Goal: Task Accomplishment & Management: Complete application form

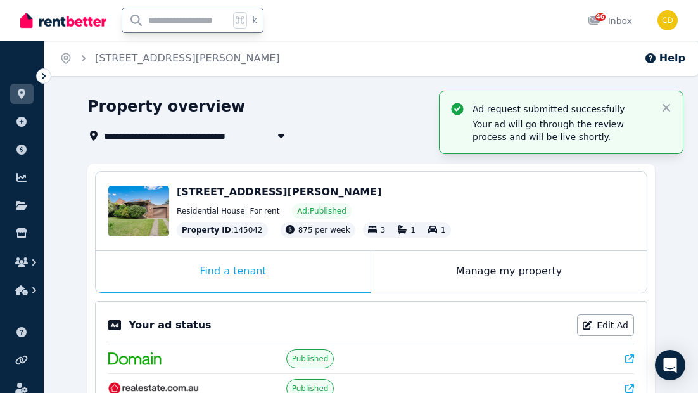
click at [190, 22] on input "text" at bounding box center [175, 20] width 107 height 24
type input "*******"
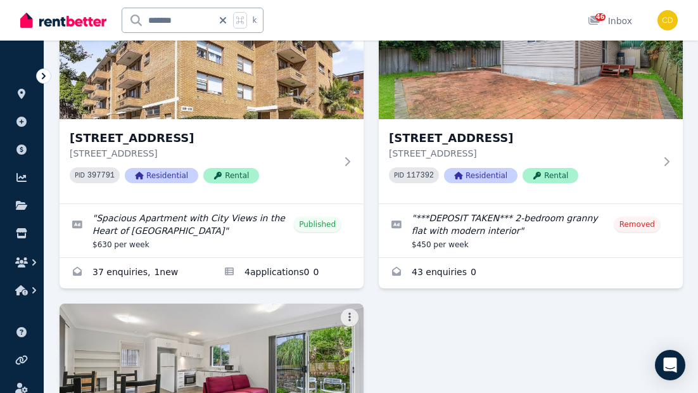
scroll to position [139, 0]
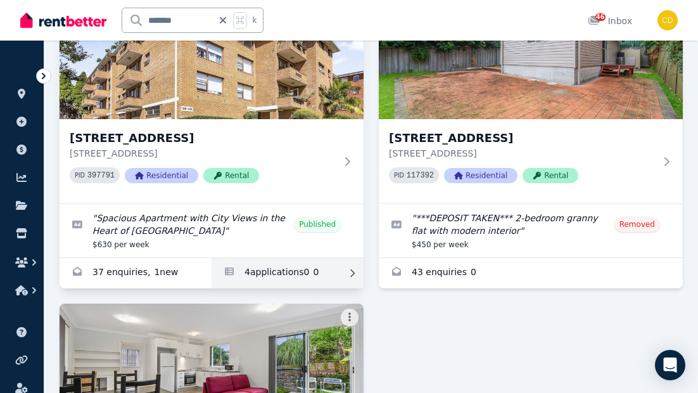
click at [292, 274] on link "Applications for 1/10 Banksia Rd, Caringbah" at bounding box center [288, 273] width 152 height 30
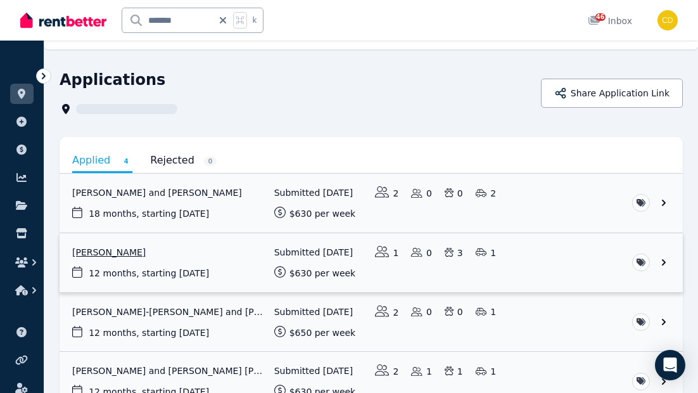
scroll to position [111, 0]
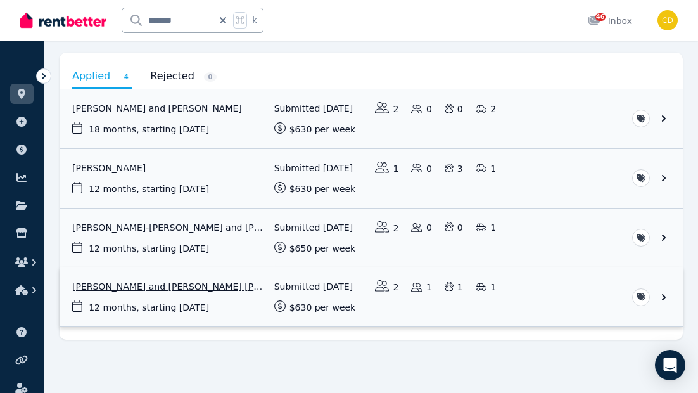
click at [137, 288] on link "View application: Sergey Korolev and Danielle Da conceicao cabral" at bounding box center [372, 296] width 624 height 59
click at [137, 289] on link "View application: Sergey Korolev and Danielle Da conceicao cabral" at bounding box center [372, 296] width 624 height 59
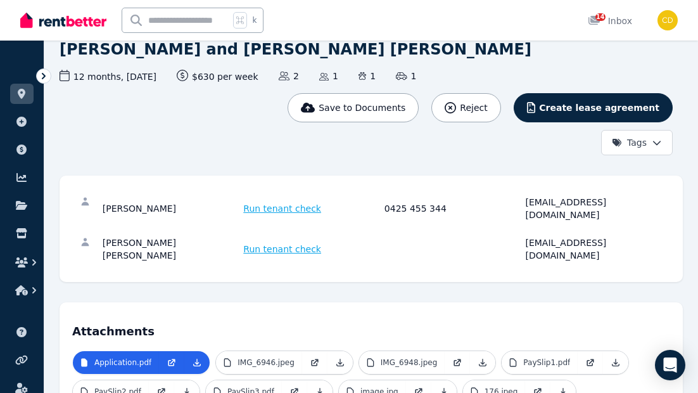
scroll to position [328, 0]
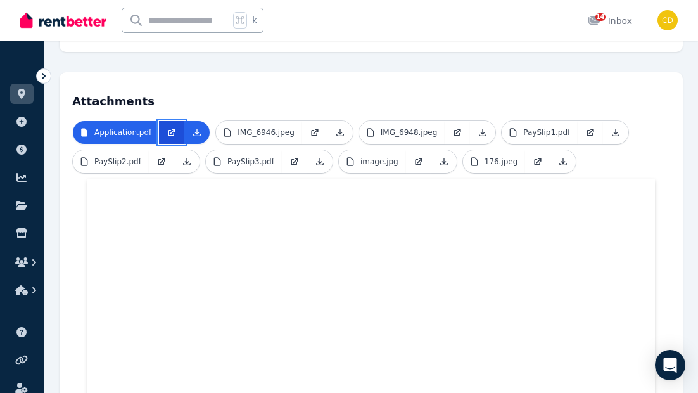
click at [170, 127] on icon at bounding box center [172, 132] width 10 height 10
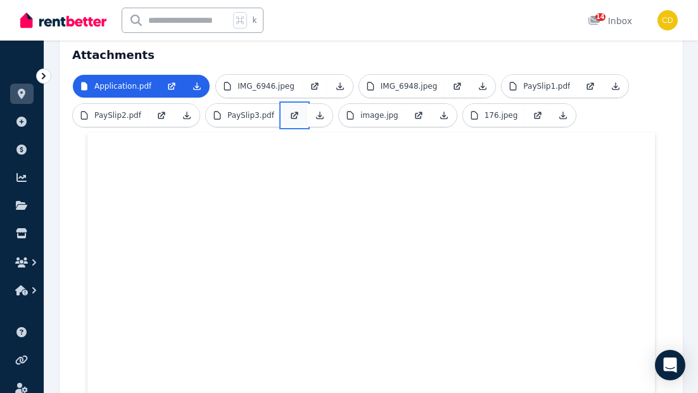
click at [285, 104] on link at bounding box center [294, 115] width 25 height 23
click at [417, 112] on icon at bounding box center [419, 114] width 5 height 5
click at [541, 104] on link at bounding box center [537, 115] width 25 height 23
